Goal: Check status

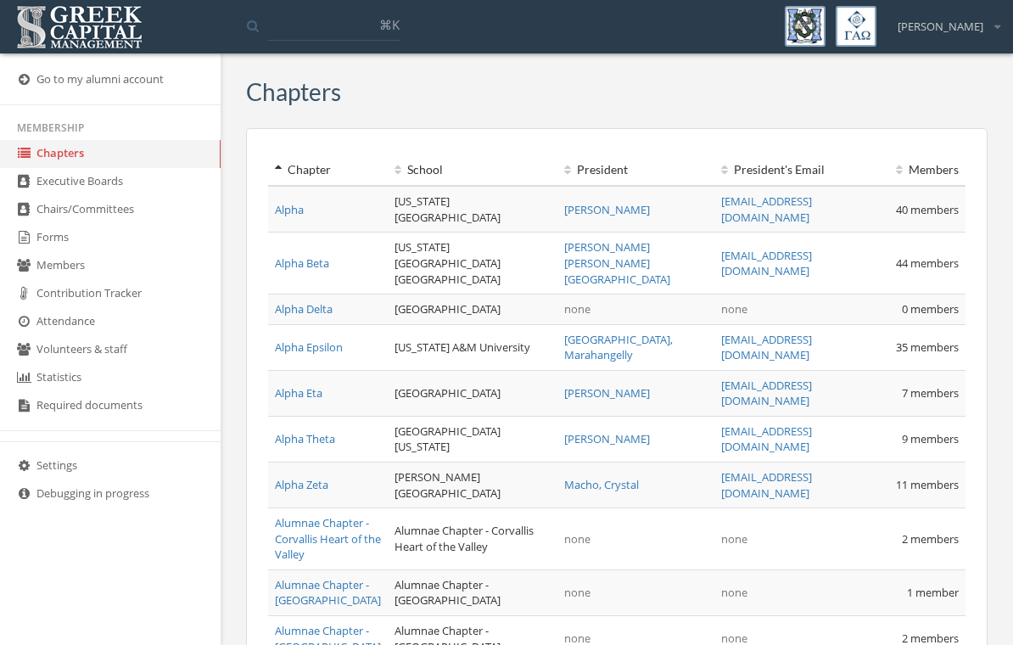
click at [52, 242] on link "Forms" at bounding box center [110, 238] width 220 height 28
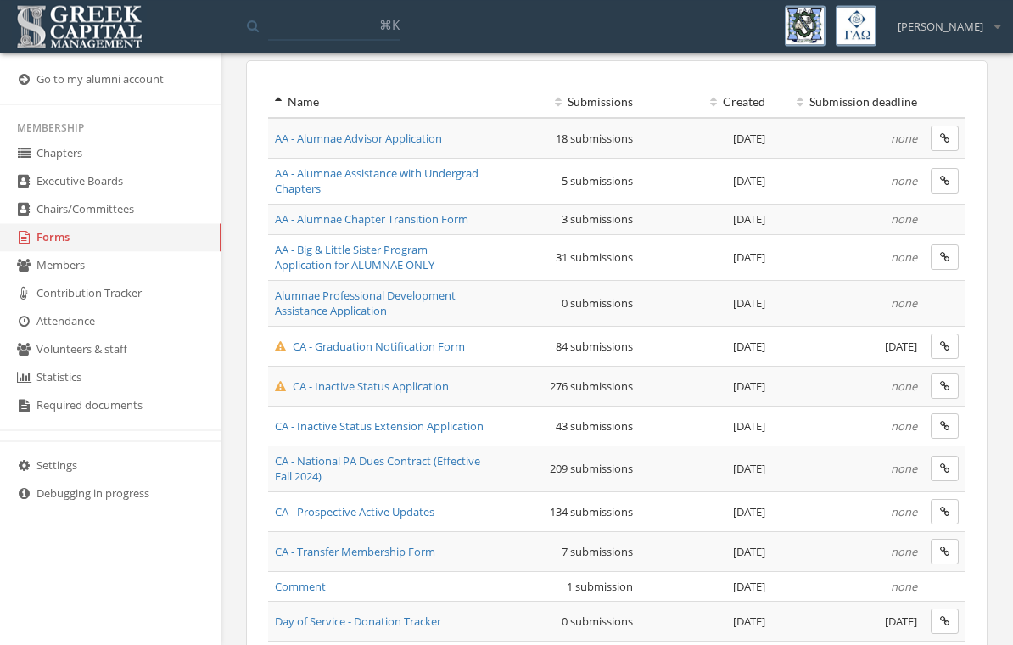
scroll to position [128, 0]
click at [418, 386] on span "CA - Inactive Status Application" at bounding box center [362, 385] width 174 height 15
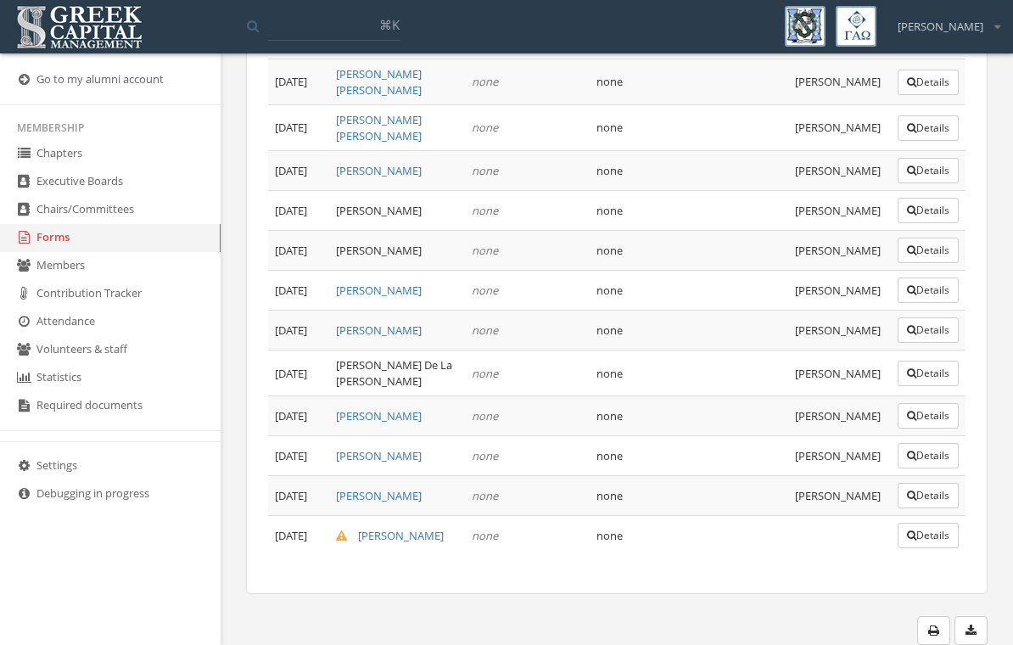
scroll to position [12439, 0]
click at [916, 141] on button "Details" at bounding box center [927, 127] width 61 height 25
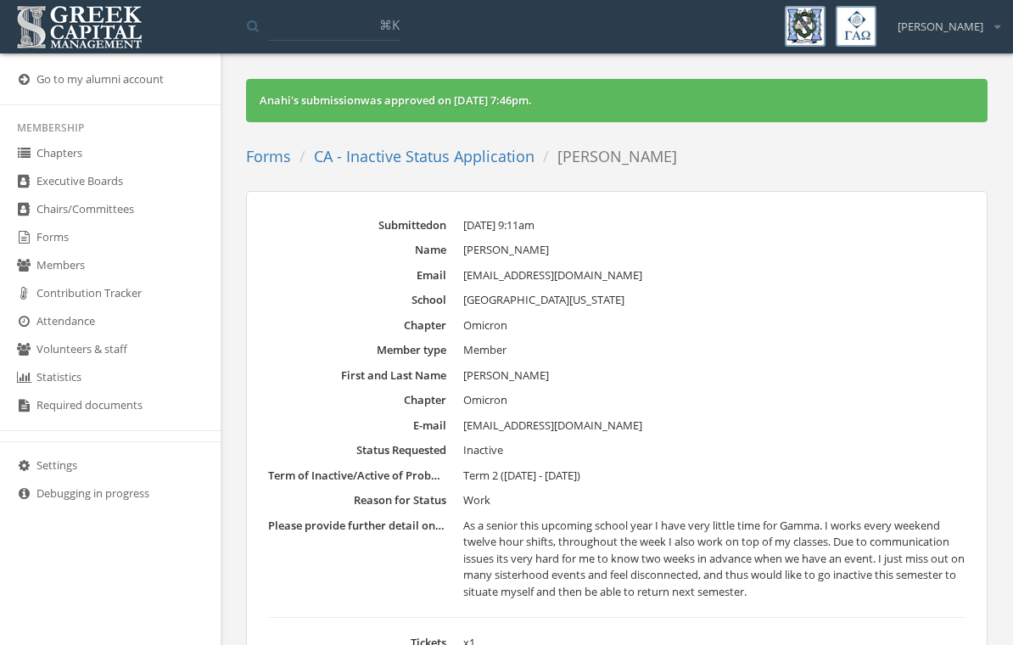
click at [444, 154] on link "CA - Inactive Status Application" at bounding box center [424, 156] width 220 height 20
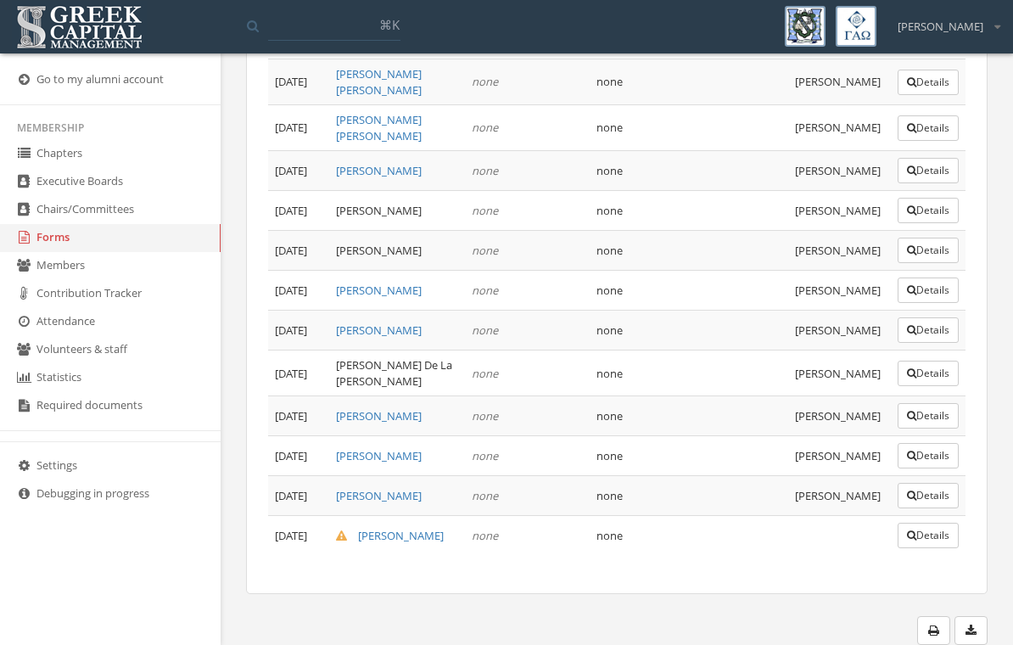
scroll to position [11972, 0]
